Goal: Transaction & Acquisition: Purchase product/service

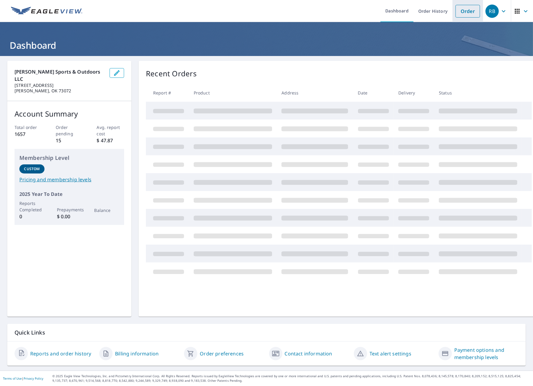
click at [462, 12] on link "Order" at bounding box center [468, 11] width 25 height 13
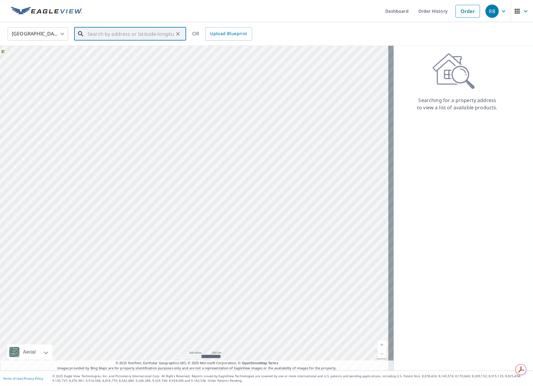
click at [112, 35] on input "text" at bounding box center [130, 33] width 86 height 17
paste input "[STREET_ADDRESS]"
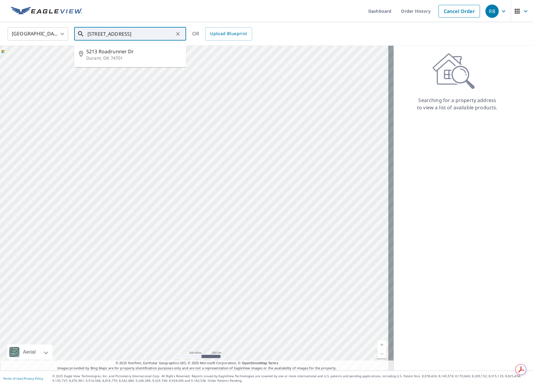
type input "[STREET_ADDRESS]"
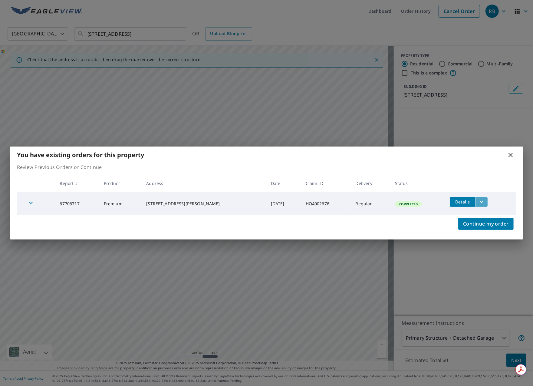
click at [478, 202] on icon "filesDropdownBtn-67706717" at bounding box center [481, 201] width 7 height 7
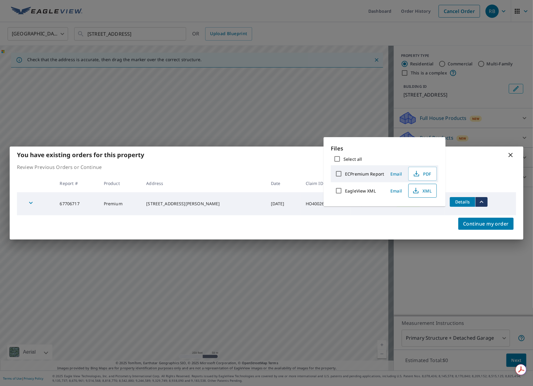
click at [419, 192] on icon "button" at bounding box center [415, 190] width 7 height 7
click at [273, 220] on div "Continue my order" at bounding box center [267, 227] width 514 height 24
